Goal: Transaction & Acquisition: Purchase product/service

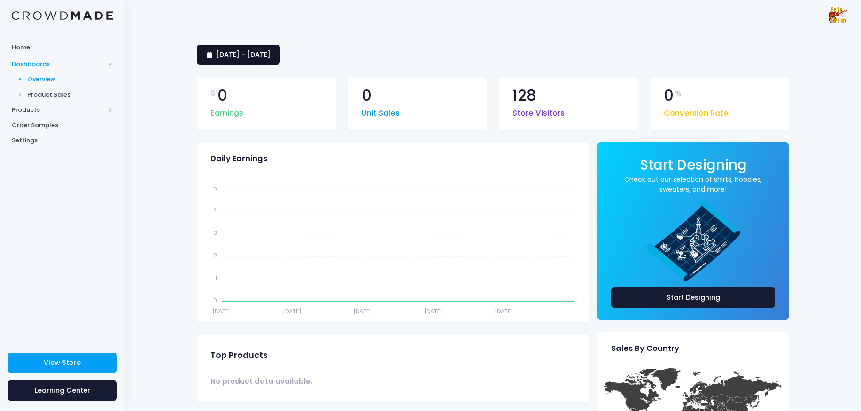
click at [270, 51] on span "26 August 2025 - 24 September 2025" at bounding box center [243, 54] width 54 height 9
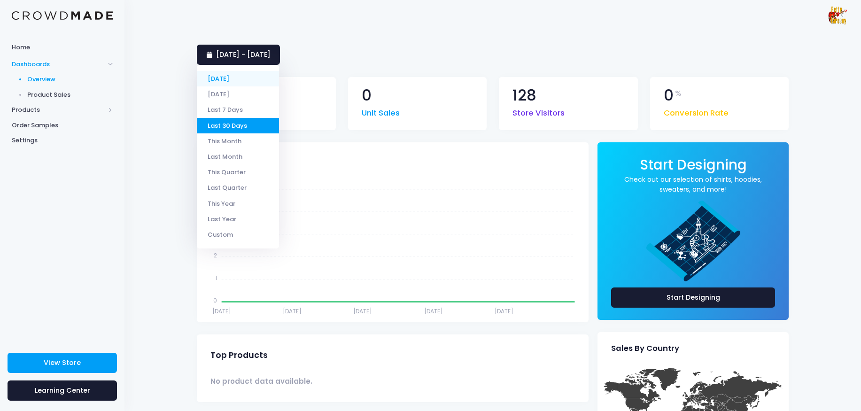
click at [235, 79] on li "[DATE]" at bounding box center [238, 78] width 82 height 15
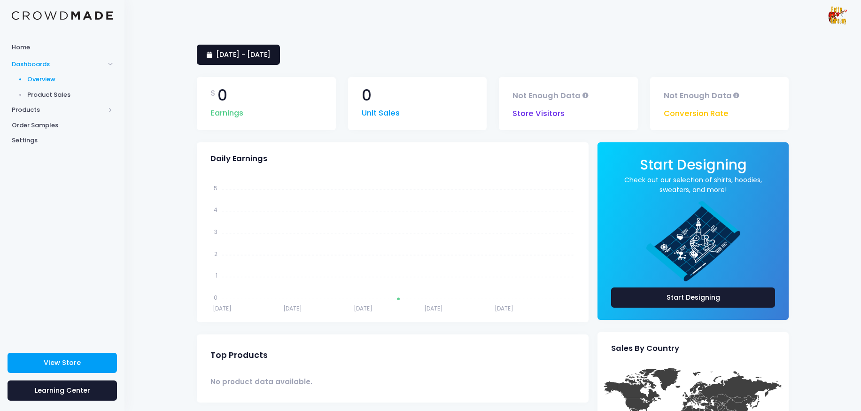
click at [270, 56] on span "25 September 2025 - 25 September 2025" at bounding box center [243, 54] width 54 height 9
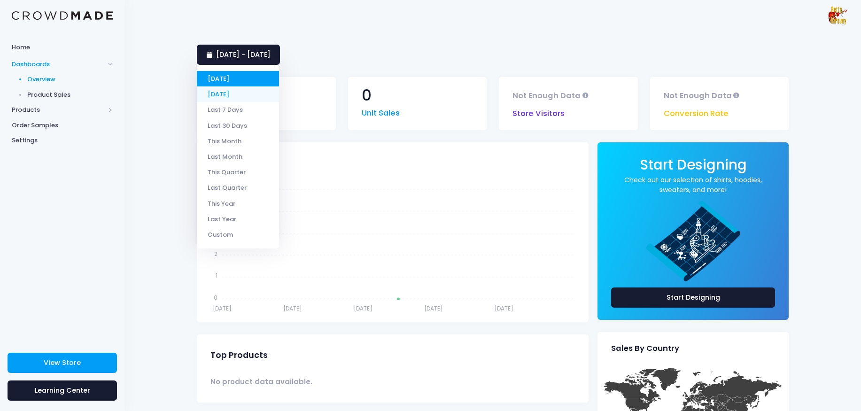
click at [246, 96] on li "Yesterday" at bounding box center [238, 93] width 82 height 15
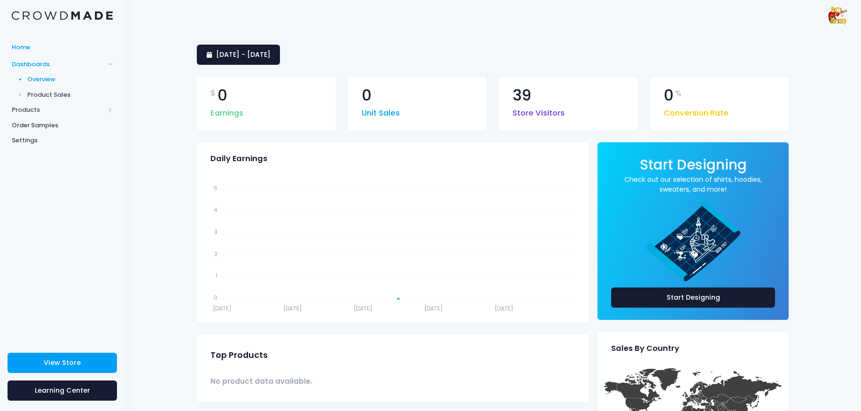
click at [40, 49] on span "Home" at bounding box center [62, 47] width 101 height 9
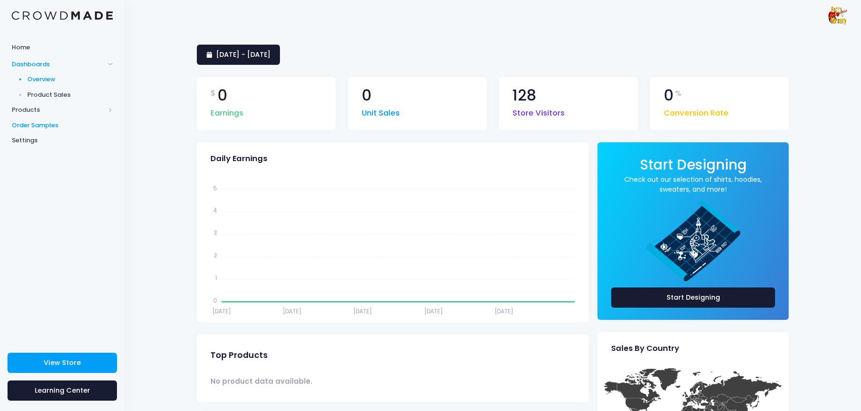
click at [35, 128] on span "Order Samples" at bounding box center [62, 125] width 101 height 9
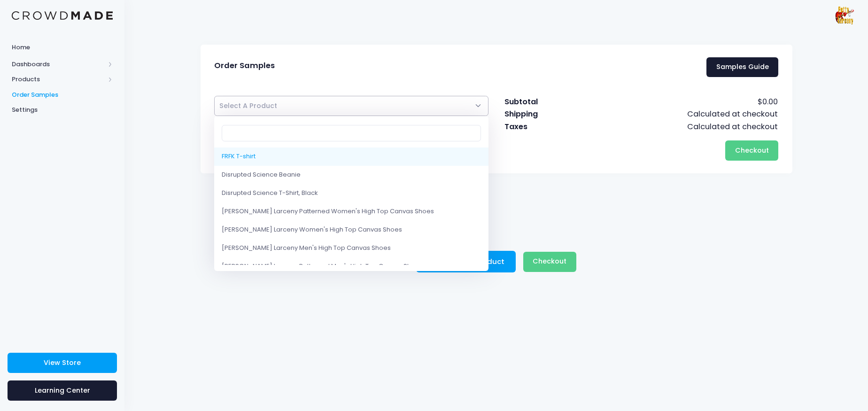
click at [395, 112] on span "Select A Product" at bounding box center [351, 106] width 275 height 20
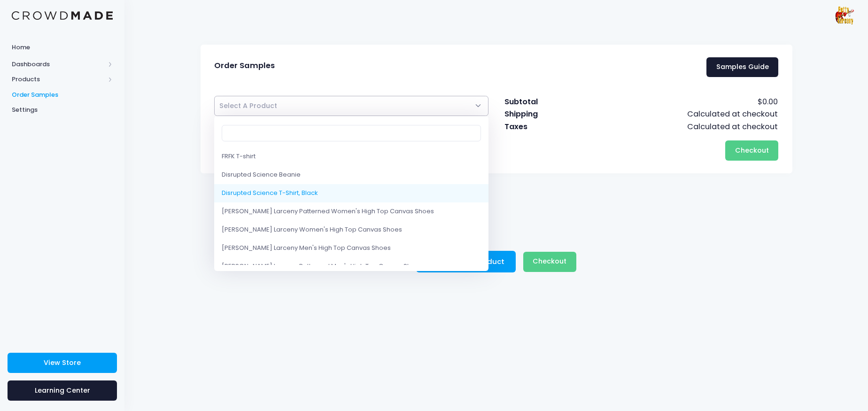
select select "10214483296530"
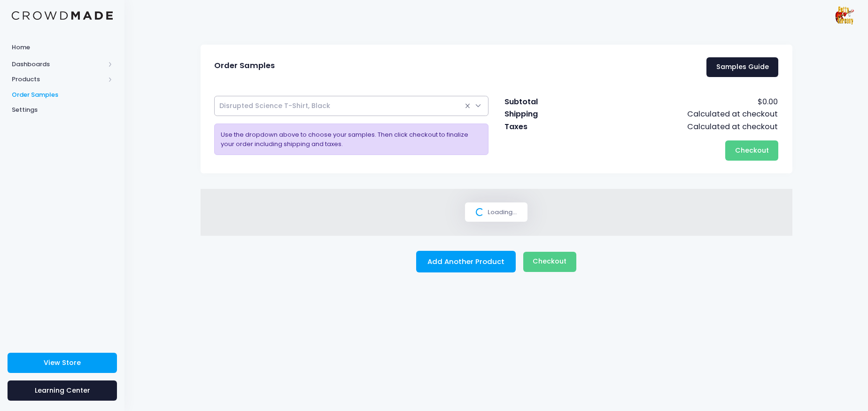
select select
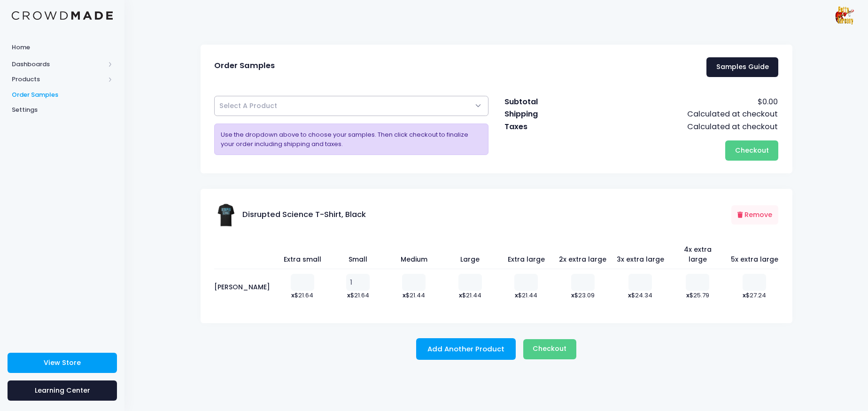
type input "1"
click at [351, 274] on input "1" at bounding box center [357, 282] width 23 height 17
click at [767, 151] on span "Checkout" at bounding box center [752, 150] width 34 height 9
